Goal: Task Accomplishment & Management: Manage account settings

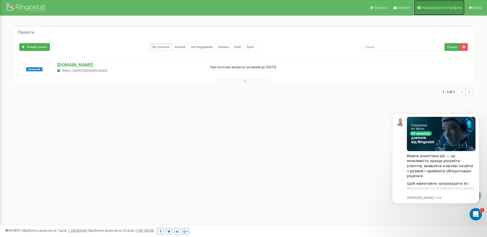
click at [439, 3] on link "Налаштування профілю" at bounding box center [438, 7] width 51 height 15
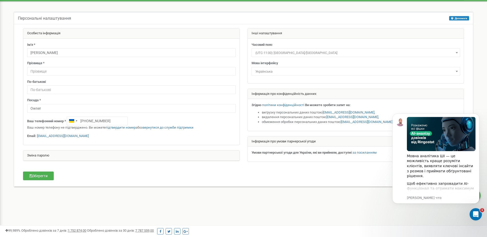
scroll to position [26, 0]
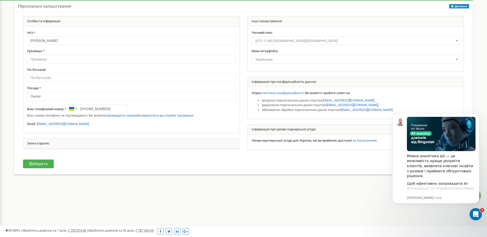
click at [43, 144] on div "Зміна паролю" at bounding box center [131, 144] width 216 height 10
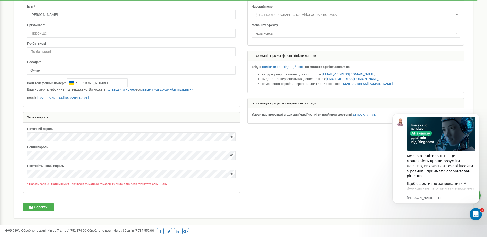
scroll to position [70, 0]
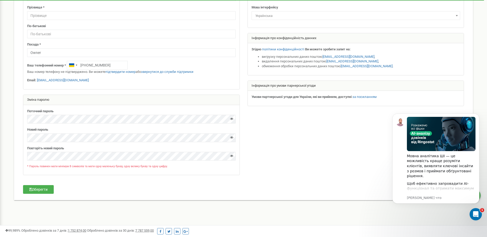
click at [86, 110] on div "Поточний пароль" at bounding box center [131, 116] width 208 height 15
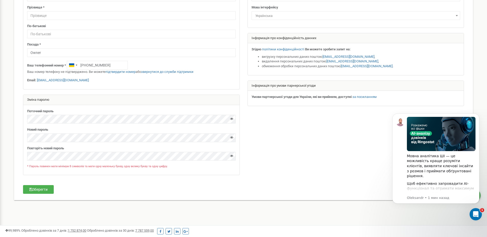
click at [43, 113] on label "Поточний пароль" at bounding box center [40, 111] width 26 height 5
click at [46, 190] on button "Зберегти" at bounding box center [38, 189] width 31 height 9
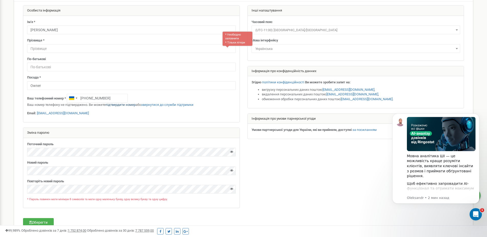
scroll to position [0, 0]
